Goal: Information Seeking & Learning: Learn about a topic

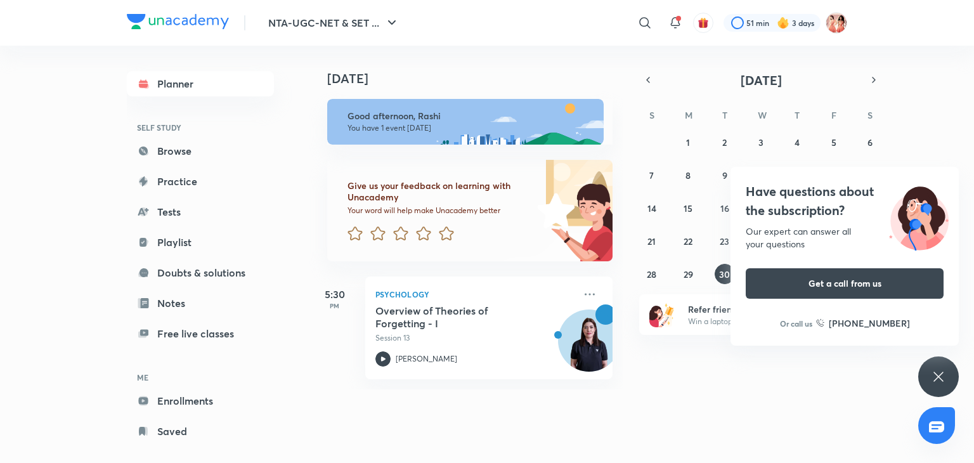
click at [939, 377] on icon at bounding box center [938, 376] width 10 height 10
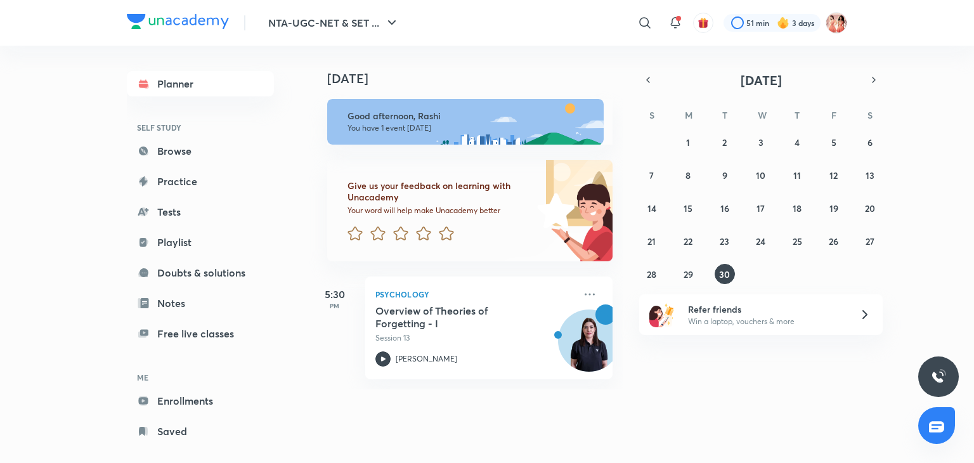
click at [804, 252] on div "31 1 2 3 4 5 6 7 8 9 10 11 12 13 14 15 16 17 18 19 20 21 22 23 24 25 26 27 28 2…" at bounding box center [760, 208] width 243 height 152
click at [803, 241] on button "25" at bounding box center [797, 241] width 20 height 20
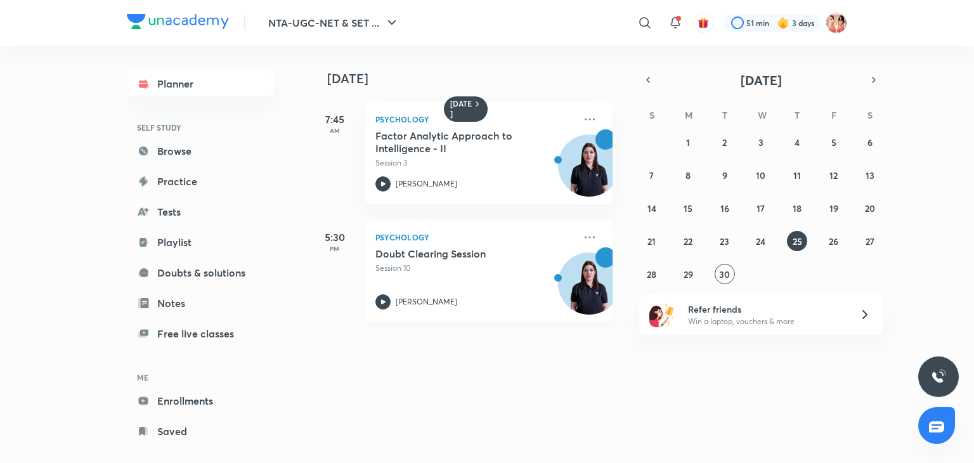
click at [430, 269] on p "Session 10" at bounding box center [474, 267] width 199 height 11
click at [837, 244] on abbr "26" at bounding box center [834, 241] width 10 height 12
click at [451, 281] on p "Session 11" at bounding box center [474, 280] width 199 height 11
